Goal: Transaction & Acquisition: Purchase product/service

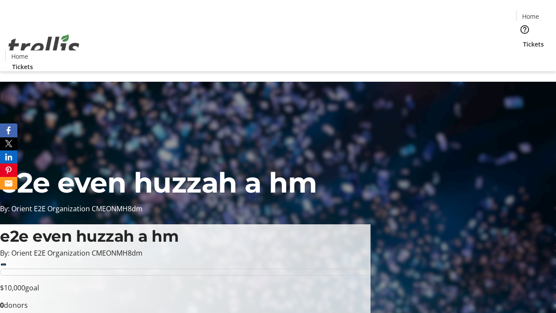
click at [523, 40] on span "Tickets" at bounding box center [533, 44] width 21 height 9
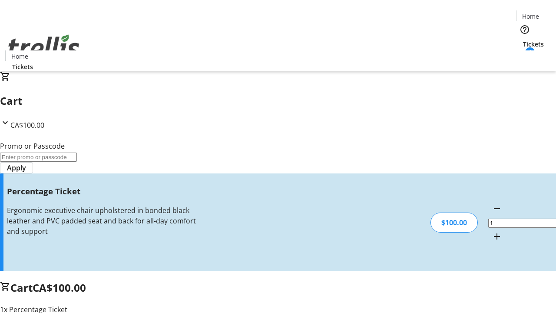
type input "FOO"
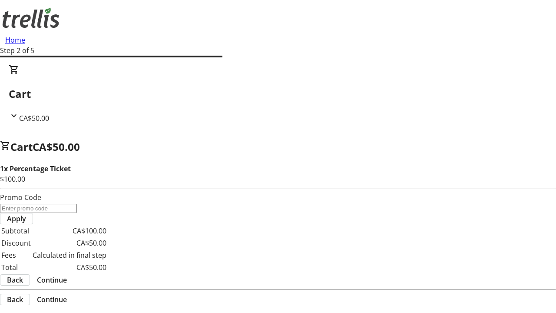
click at [67, 275] on span "Continue" at bounding box center [52, 280] width 30 height 10
